Goal: Task Accomplishment & Management: Manage account settings

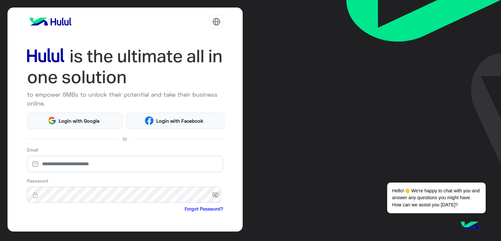
click at [204, 88] on div "to empower SMBs to unlock their potential and take their business online." at bounding box center [125, 70] width 196 height 79
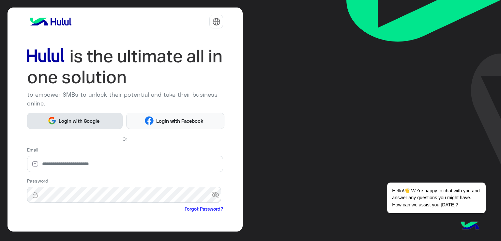
click at [77, 122] on span "Login with Google" at bounding box center [79, 121] width 46 height 8
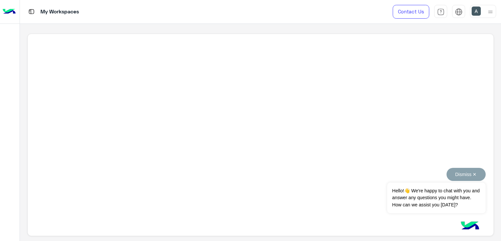
click at [477, 175] on button "Dismiss ✕" at bounding box center [466, 174] width 39 height 13
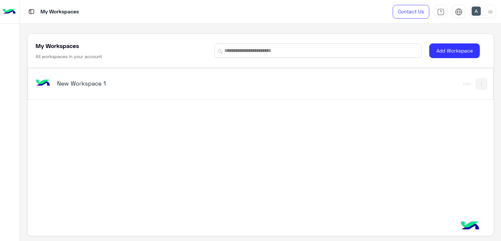
click at [112, 82] on h5 "New Workspace 1" at bounding box center [138, 83] width 163 height 8
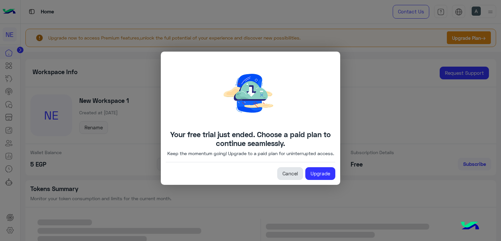
click at [297, 177] on link "Cancel" at bounding box center [290, 173] width 26 height 13
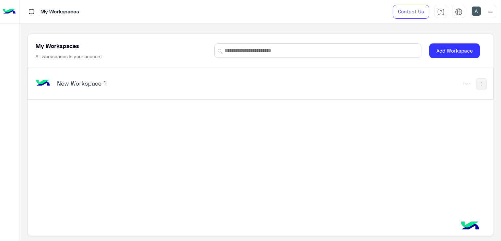
click at [30, 11] on img at bounding box center [31, 12] width 8 height 8
click at [100, 83] on h5 "New Workspace 1" at bounding box center [138, 83] width 163 height 8
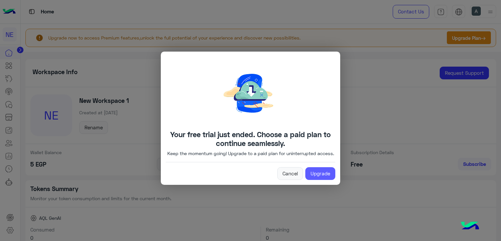
click at [325, 178] on link "Upgrade" at bounding box center [320, 173] width 30 height 13
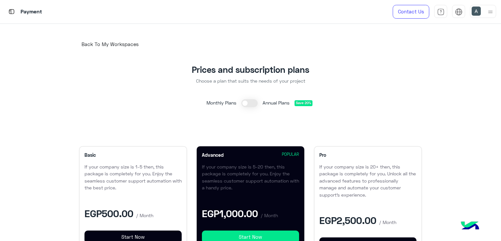
click at [101, 44] on span "Back To My Workspaces" at bounding box center [110, 44] width 57 height 6
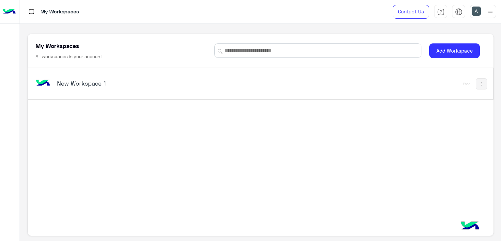
click at [95, 57] on h6 "All workspaces in your account" at bounding box center [69, 56] width 67 height 7
click at [68, 54] on h6 "All workspaces in your account" at bounding box center [69, 56] width 67 height 7
click at [66, 54] on h6 "All workspaces in your account" at bounding box center [69, 56] width 67 height 7
click at [29, 11] on img at bounding box center [31, 12] width 8 height 8
click at [34, 12] on img at bounding box center [31, 12] width 8 height 8
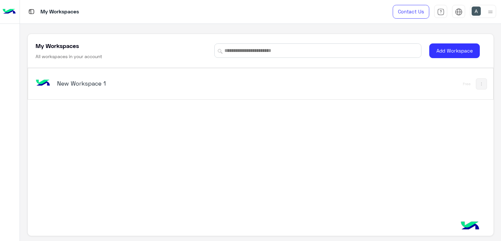
click at [489, 6] on div at bounding box center [491, 11] width 8 height 12
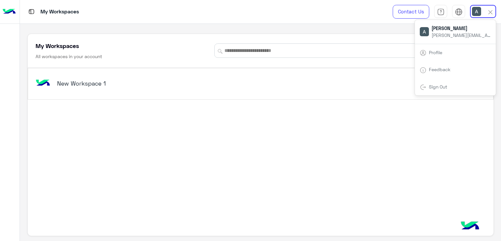
click at [438, 86] on link "Sign Out" at bounding box center [438, 87] width 18 height 6
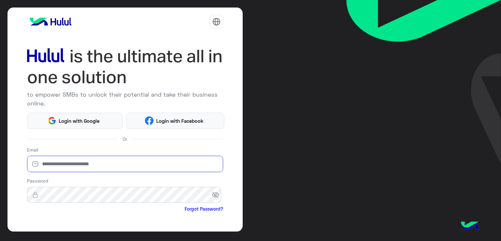
click at [74, 162] on input "email" at bounding box center [125, 164] width 196 height 16
type input "**********"
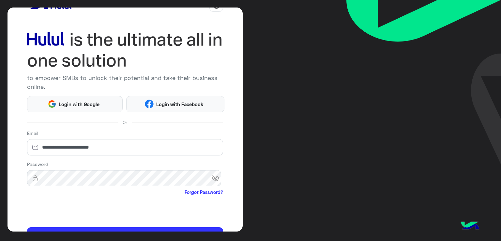
scroll to position [54, 0]
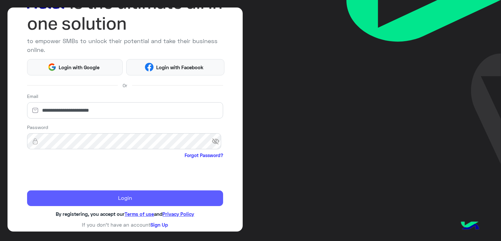
click at [132, 195] on button "Login" at bounding box center [125, 198] width 196 height 16
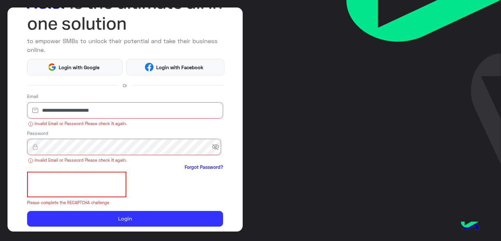
click at [484, 119] on img at bounding box center [424, 82] width 155 height 164
click at [87, 69] on span "Login with Google" at bounding box center [79, 68] width 46 height 8
